Goal: Find specific page/section: Find specific page/section

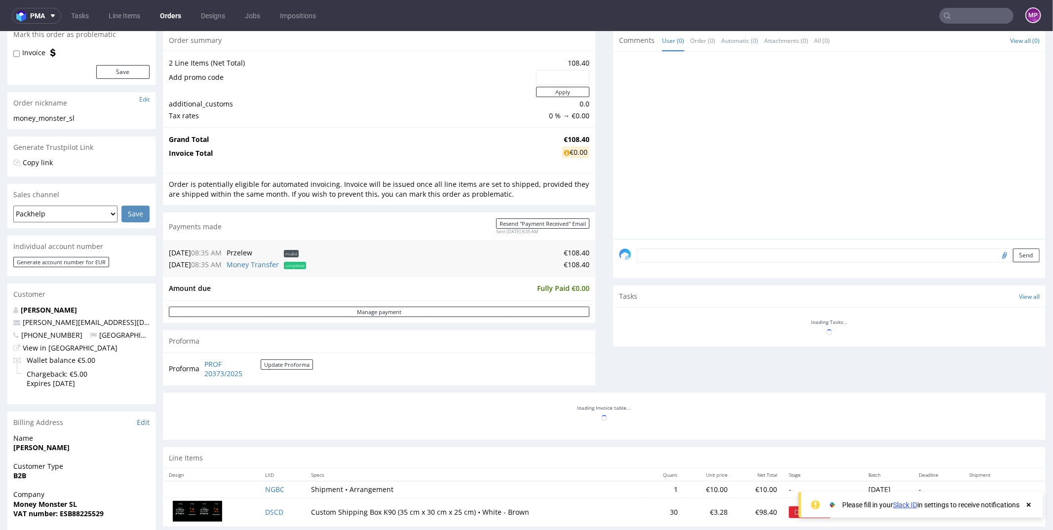
scroll to position [341, 0]
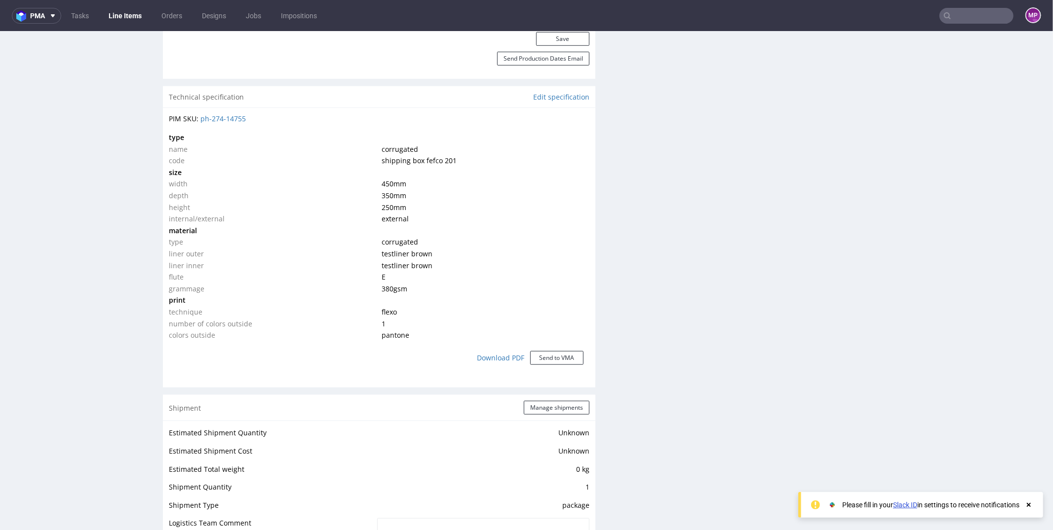
scroll to position [630, 0]
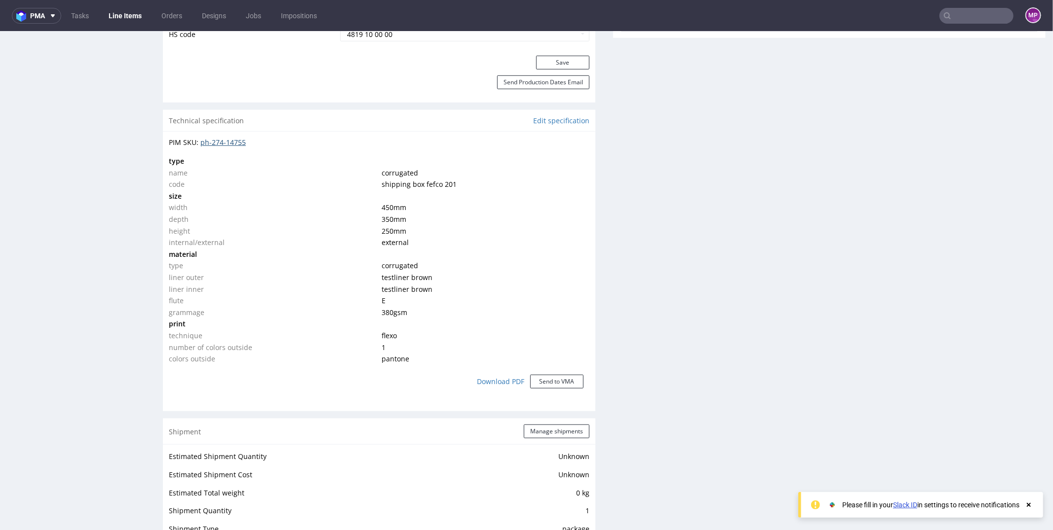
click at [237, 141] on link "ph-274-14755" at bounding box center [222, 141] width 45 height 9
click at [347, 243] on td "internal/external" at bounding box center [274, 242] width 210 height 12
drag, startPoint x: 379, startPoint y: 334, endPoint x: 412, endPoint y: 361, distance: 42.4
click at [411, 361] on tbody "type name corrugated code shipping box fefco 201 size width 450 mm depth 350 mm…" at bounding box center [379, 260] width 420 height 210
click at [412, 361] on td "pantone" at bounding box center [484, 359] width 210 height 12
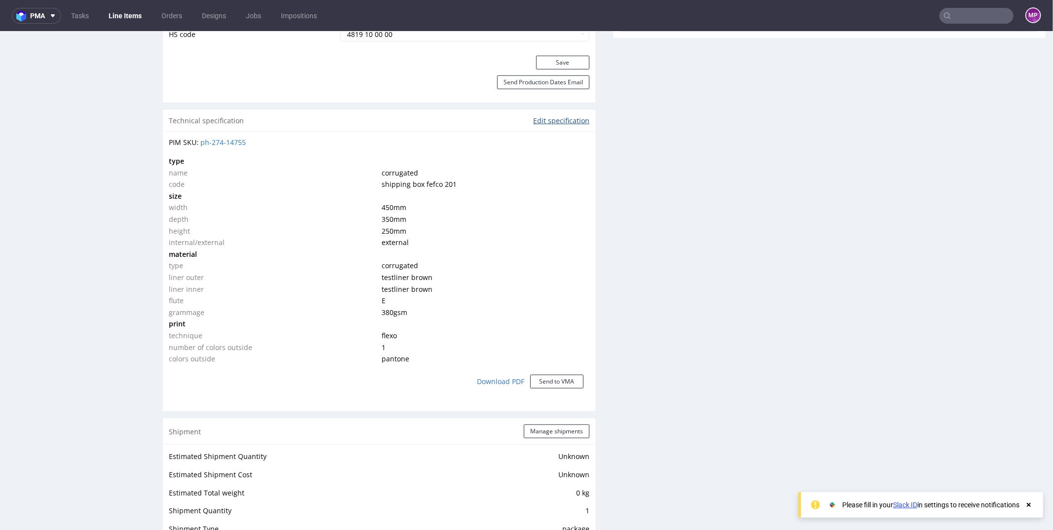
click at [558, 117] on link "Edit specification" at bounding box center [561, 120] width 56 height 10
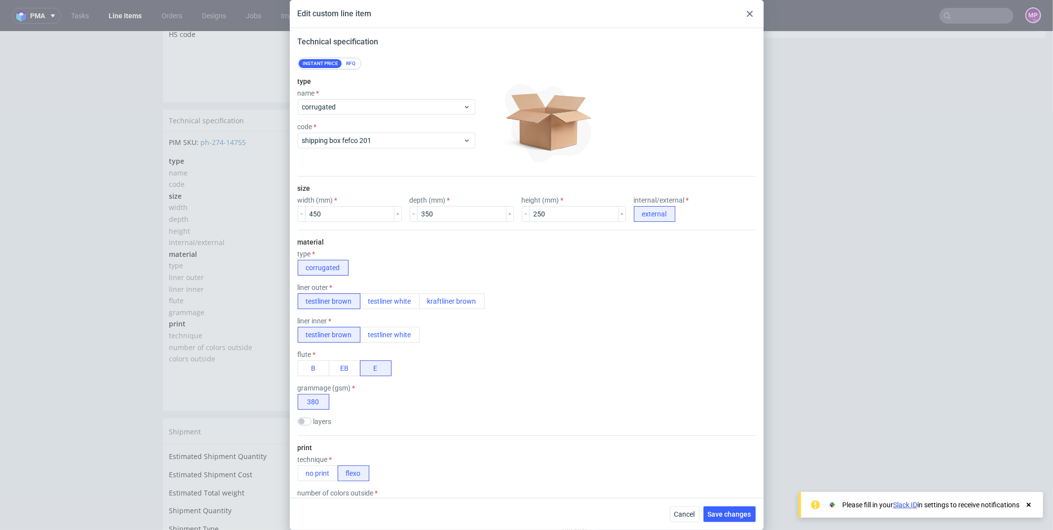
click at [747, 13] on icon at bounding box center [750, 14] width 6 height 6
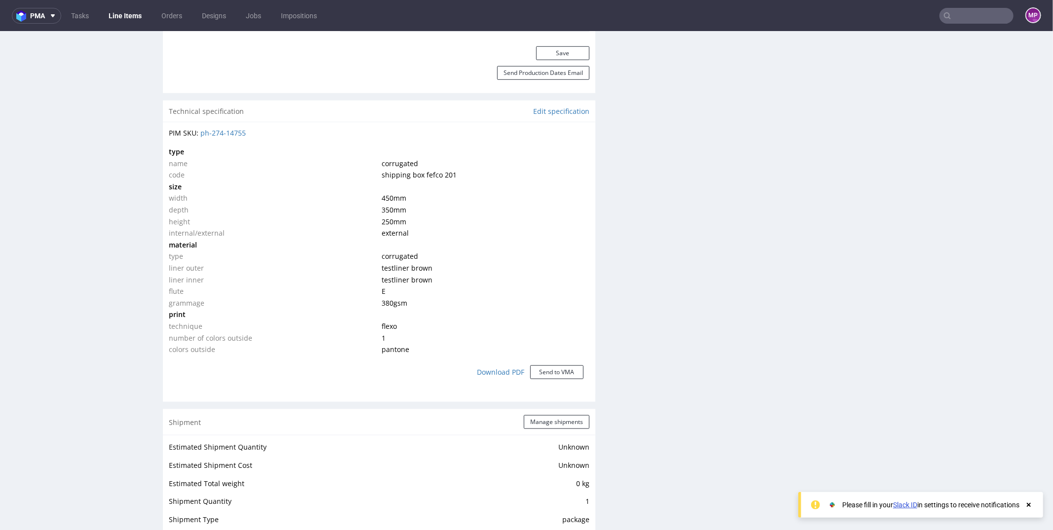
scroll to position [641, 0]
click at [542, 107] on link "Edit specification" at bounding box center [561, 110] width 56 height 10
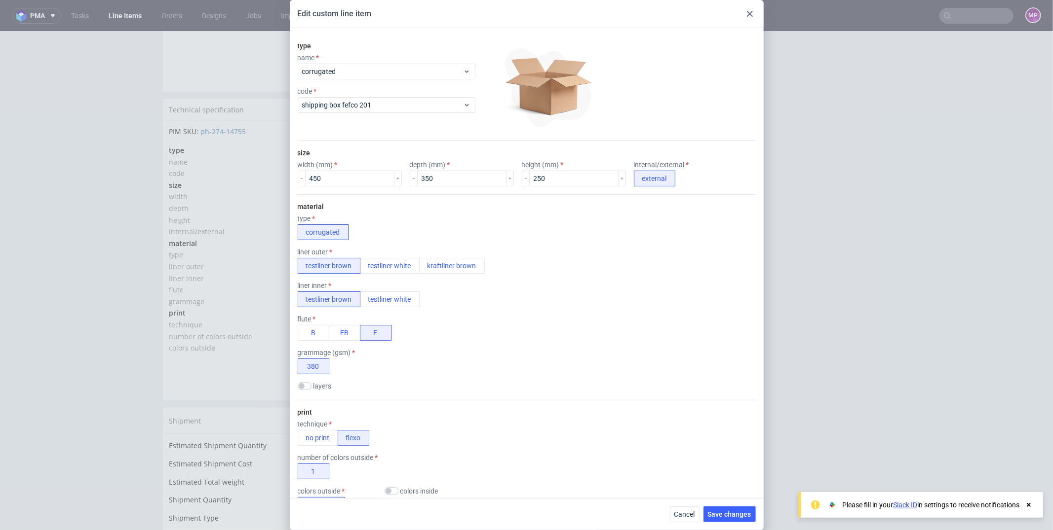
scroll to position [0, 0]
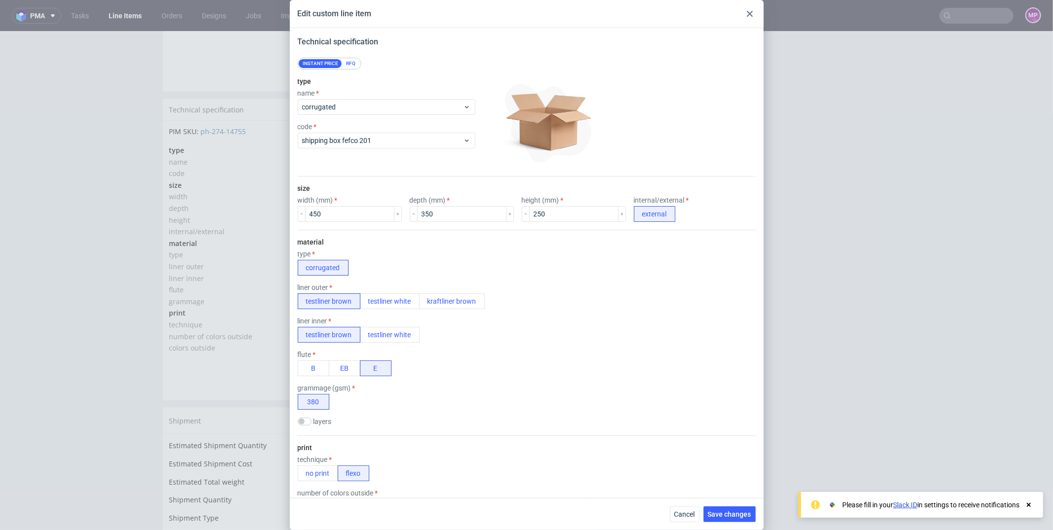
click at [746, 13] on div at bounding box center [750, 14] width 12 height 12
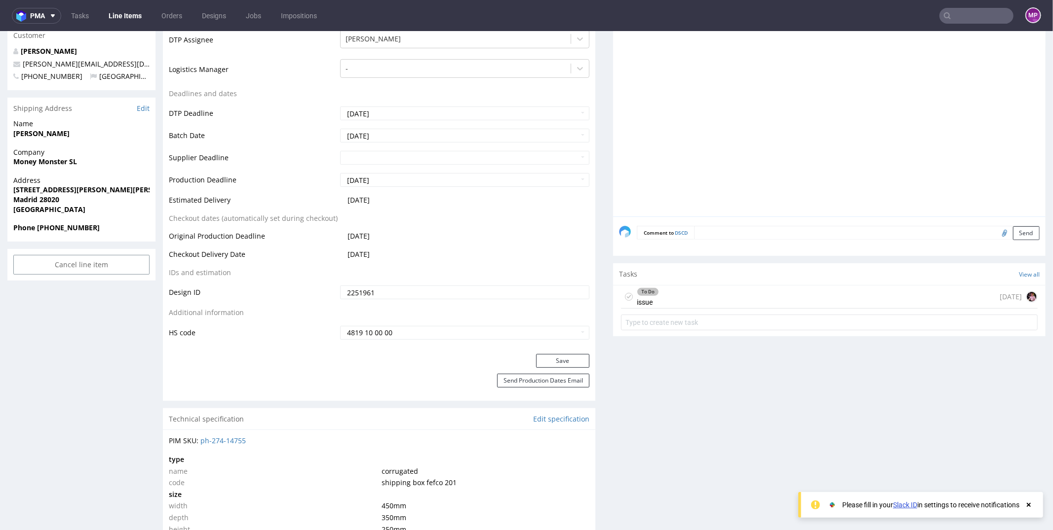
scroll to position [645, 0]
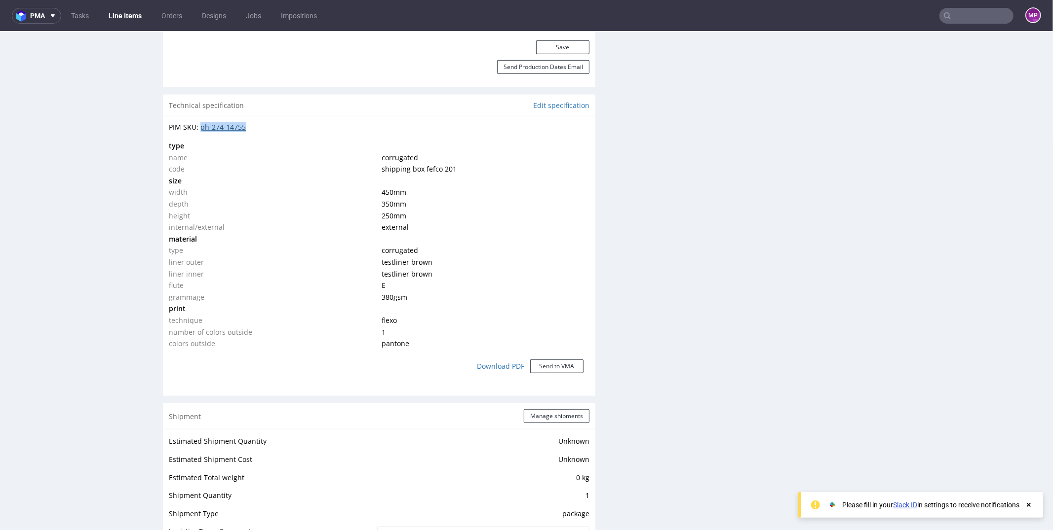
drag, startPoint x: 257, startPoint y: 122, endPoint x: 201, endPoint y: 126, distance: 55.9
click at [201, 126] on div "PIM SKU: ph-274-14755" at bounding box center [379, 127] width 420 height 10
copy link "ph-274-14755"
click at [562, 103] on link "Edit specification" at bounding box center [561, 105] width 56 height 10
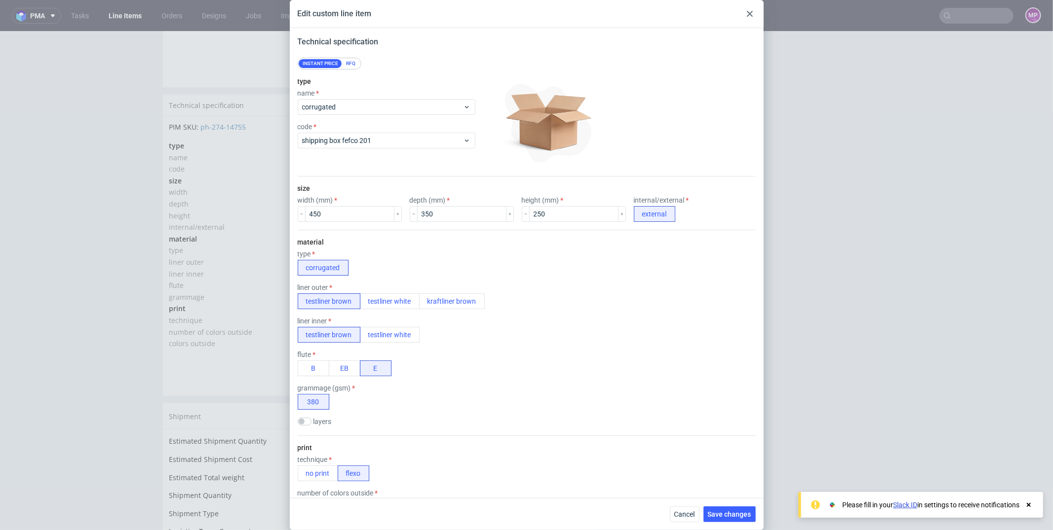
click at [747, 15] on use at bounding box center [750, 14] width 6 height 6
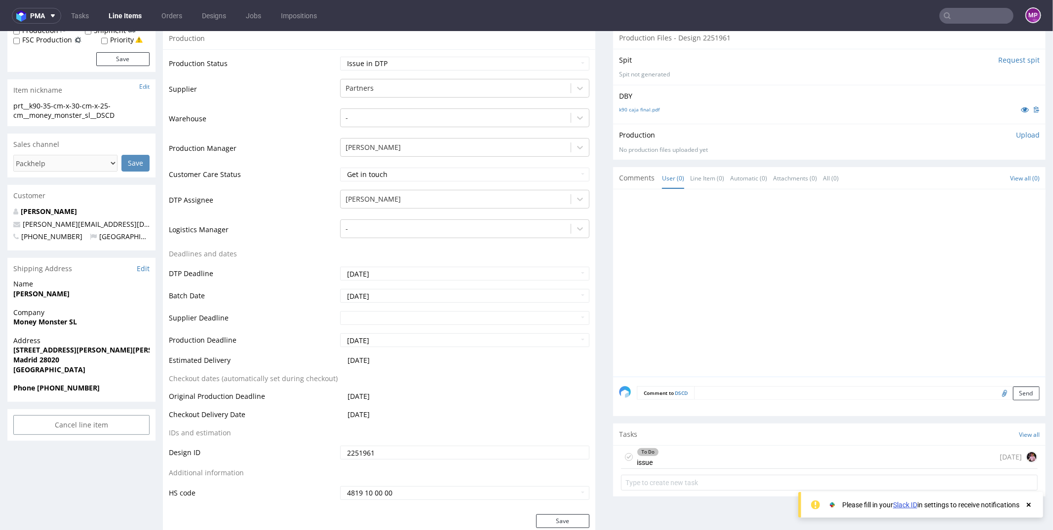
scroll to position [0, 0]
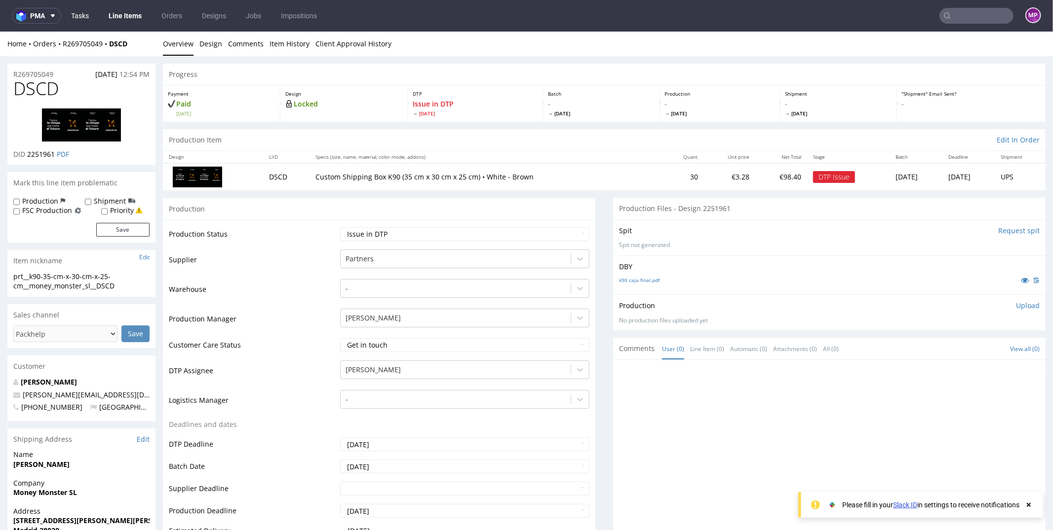
click at [78, 15] on link "Tasks" at bounding box center [80, 16] width 30 height 16
